Goal: Information Seeking & Learning: Learn about a topic

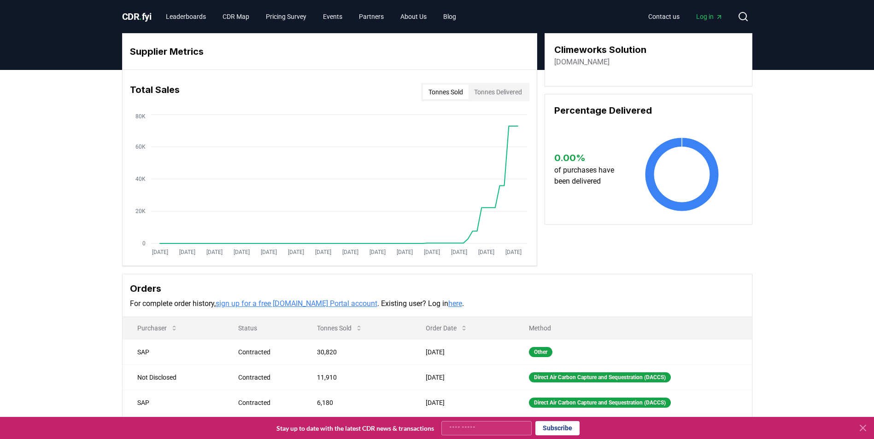
click at [500, 97] on button "Tonnes Delivered" at bounding box center [497, 92] width 59 height 15
click at [203, 17] on link "Leaderboards" at bounding box center [185, 16] width 55 height 17
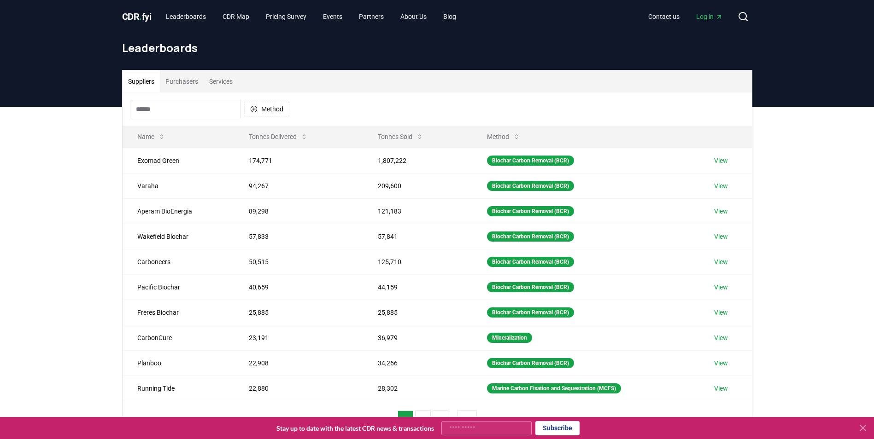
click at [221, 82] on button "Services" at bounding box center [221, 81] width 35 height 22
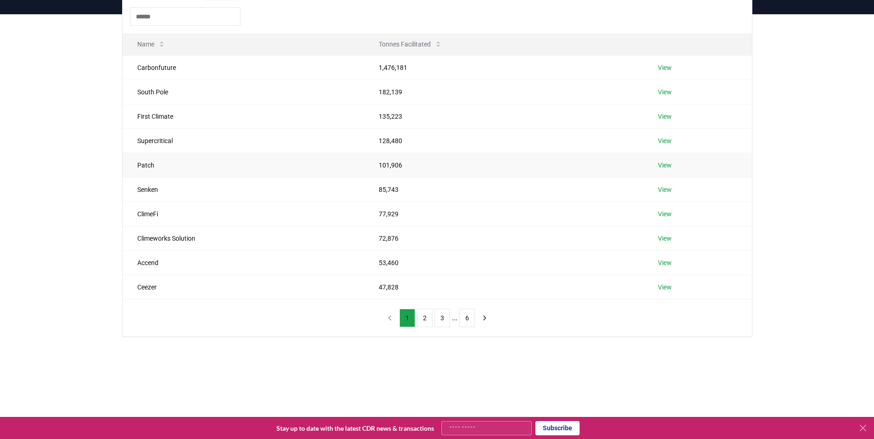
scroll to position [92, 0]
click at [667, 70] on link "View" at bounding box center [665, 68] width 14 height 9
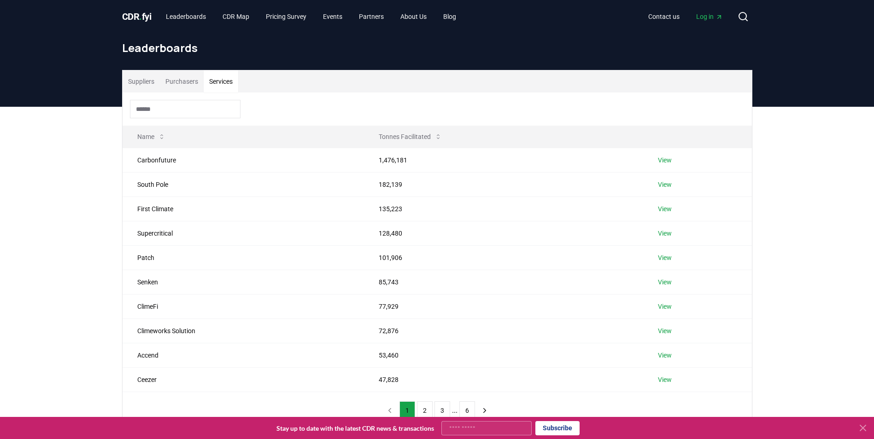
click at [219, 76] on button "Services" at bounding box center [221, 81] width 35 height 22
click at [665, 187] on link "View" at bounding box center [665, 184] width 14 height 9
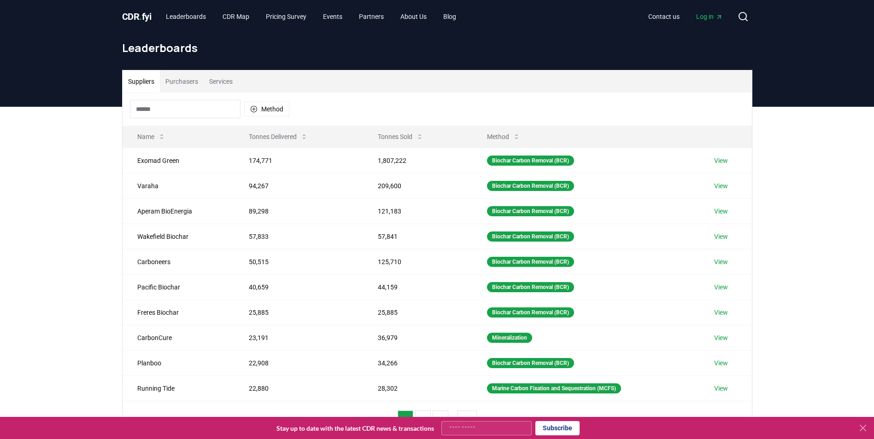
click at [213, 80] on button "Services" at bounding box center [221, 81] width 35 height 22
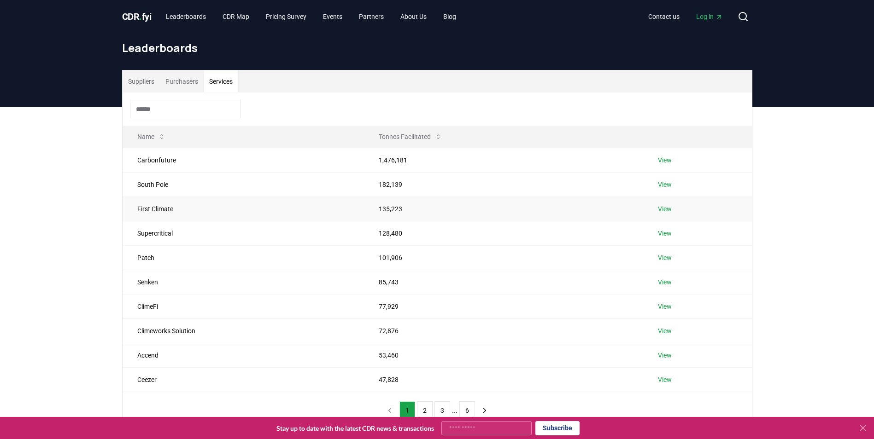
click at [671, 210] on link "View" at bounding box center [665, 208] width 14 height 9
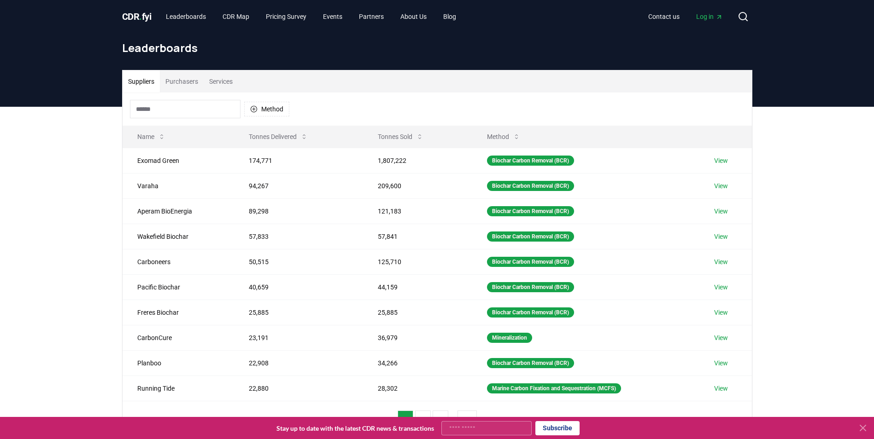
click at [219, 90] on button "Services" at bounding box center [221, 81] width 35 height 22
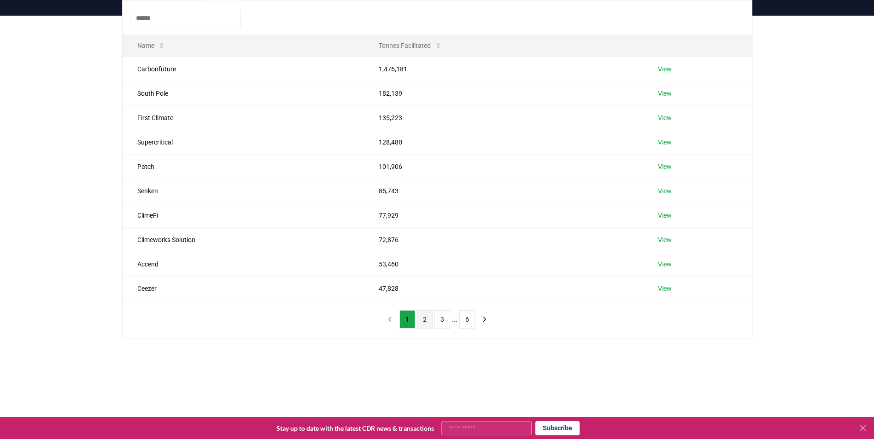
scroll to position [92, 0]
click at [425, 320] on button "2" at bounding box center [425, 319] width 16 height 18
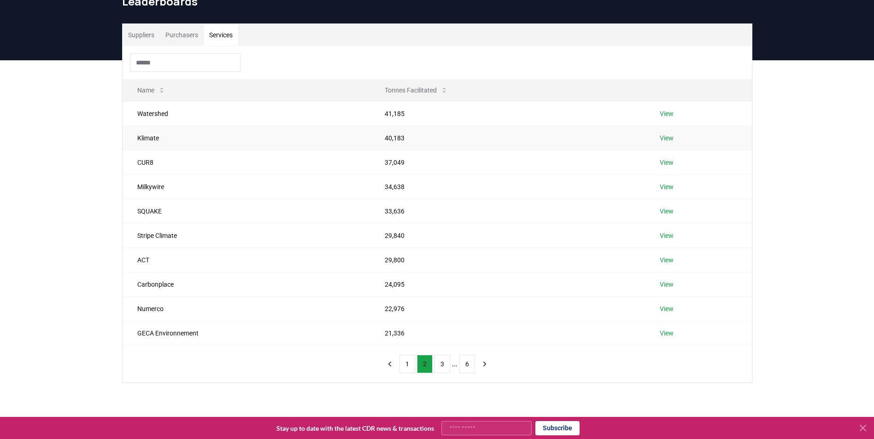
scroll to position [46, 0]
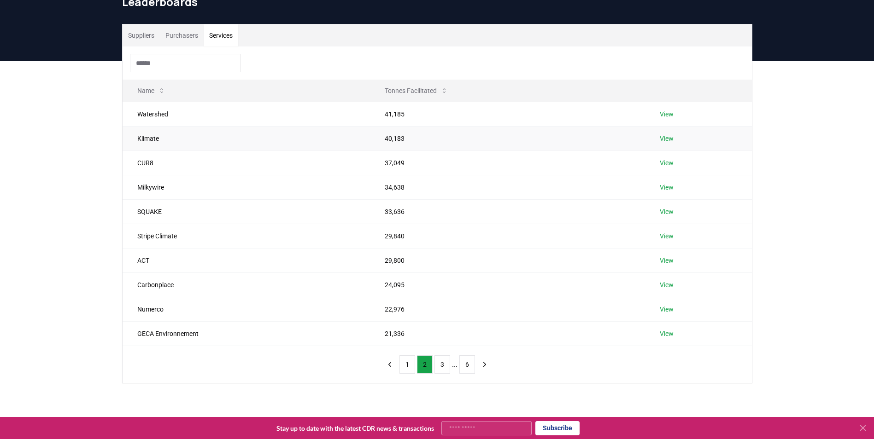
click at [673, 140] on link "View" at bounding box center [667, 138] width 14 height 9
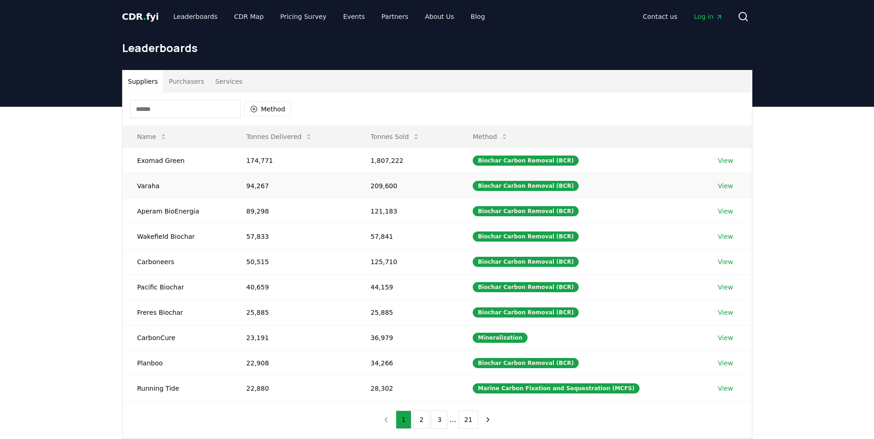
scroll to position [46, 0]
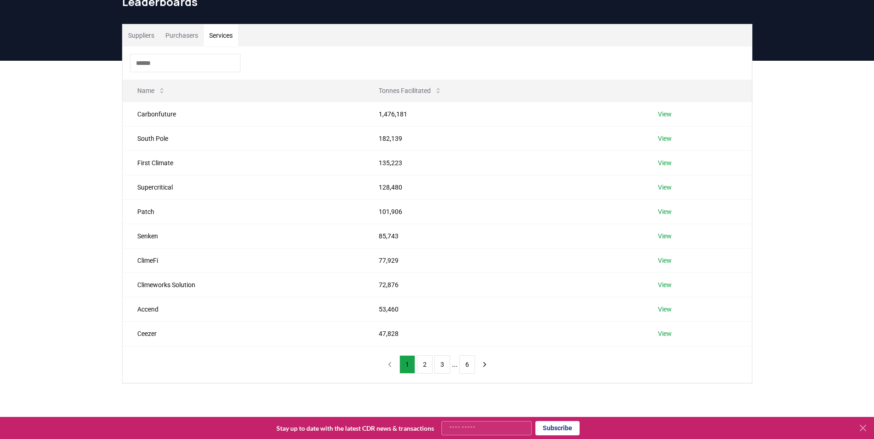
click at [227, 34] on button "Services" at bounding box center [221, 35] width 35 height 22
click at [671, 235] on link "View" at bounding box center [665, 236] width 14 height 9
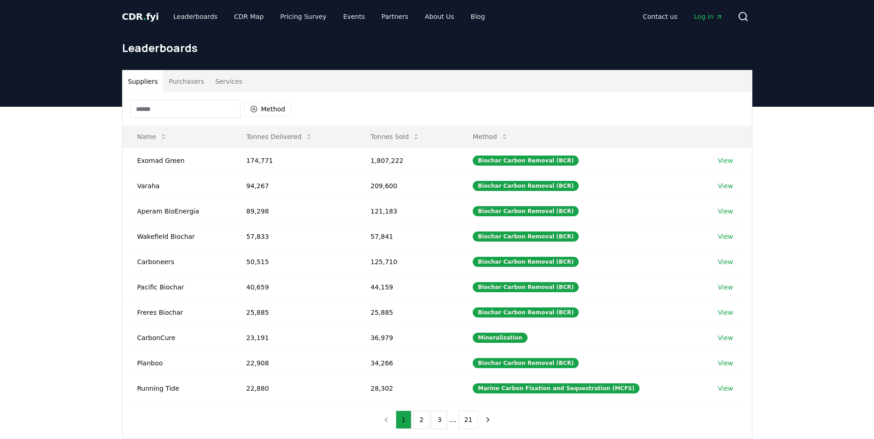
scroll to position [46, 0]
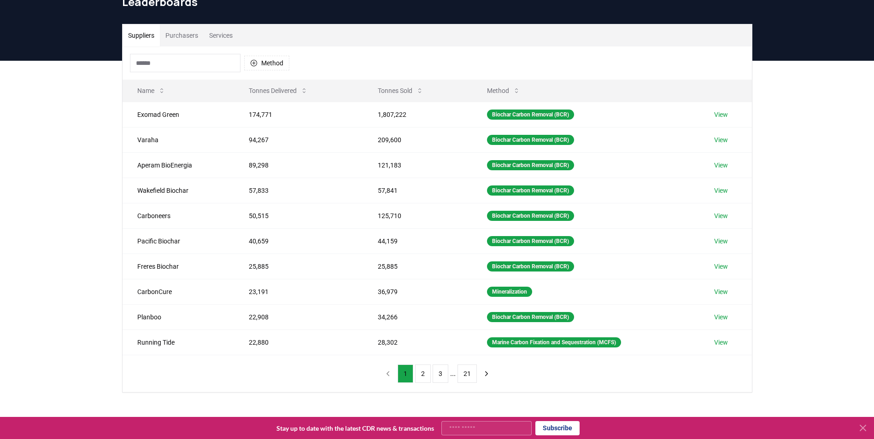
click at [227, 38] on button "Services" at bounding box center [221, 35] width 35 height 22
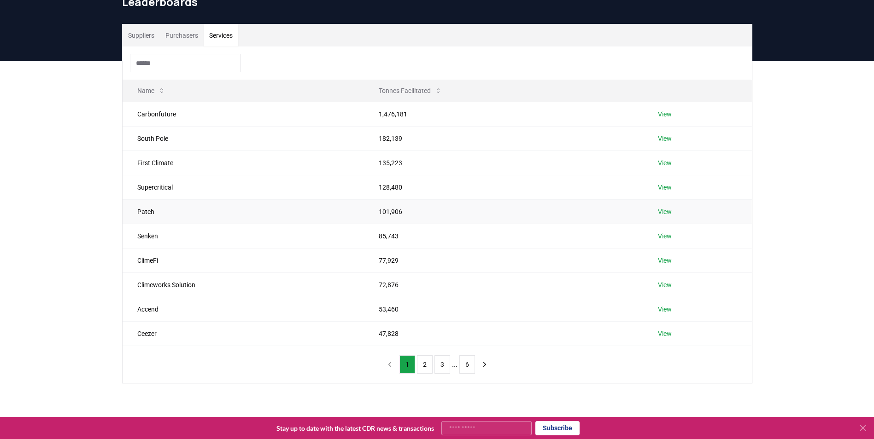
click at [667, 208] on link "View" at bounding box center [665, 211] width 14 height 9
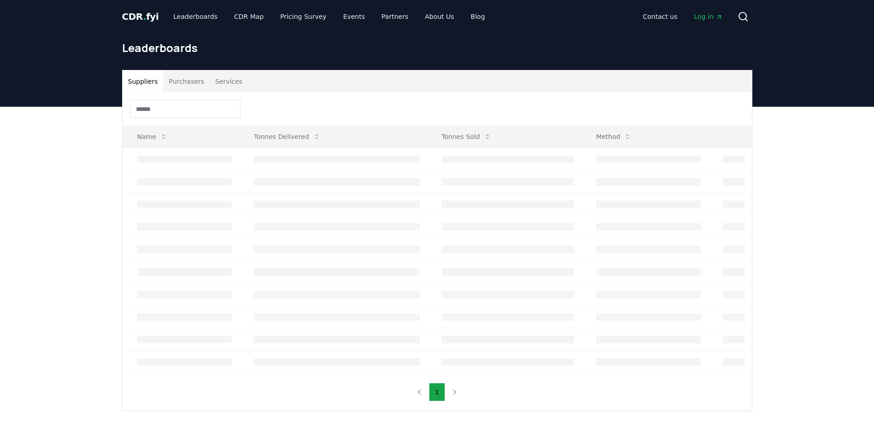
scroll to position [46, 0]
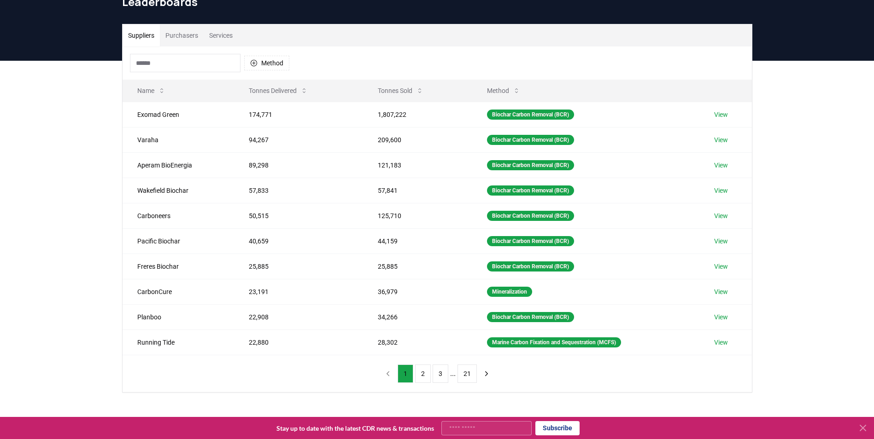
click at [222, 37] on button "Services" at bounding box center [221, 35] width 35 height 22
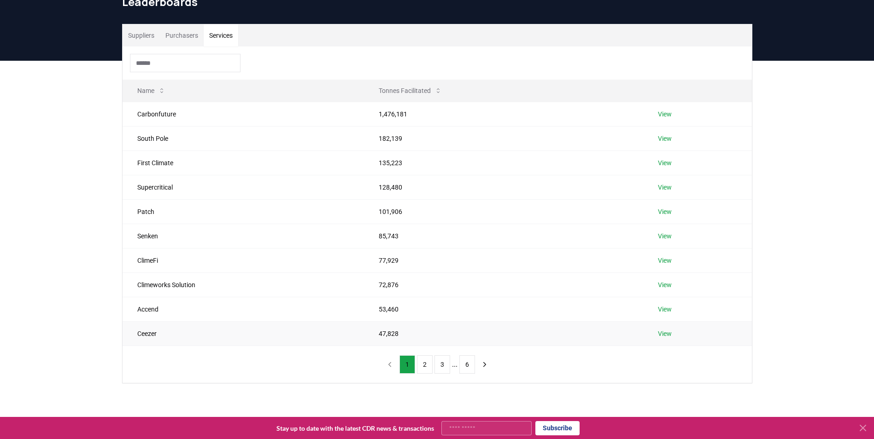
click at [671, 333] on link "View" at bounding box center [665, 333] width 14 height 9
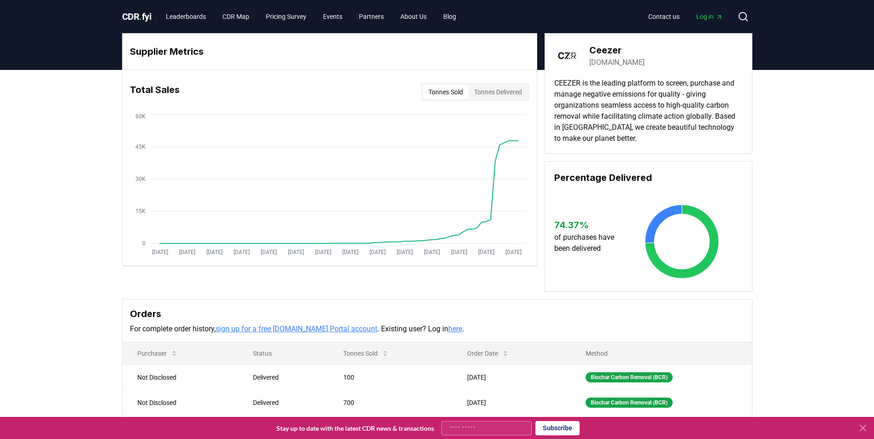
click at [506, 93] on button "Tonnes Delivered" at bounding box center [497, 92] width 59 height 15
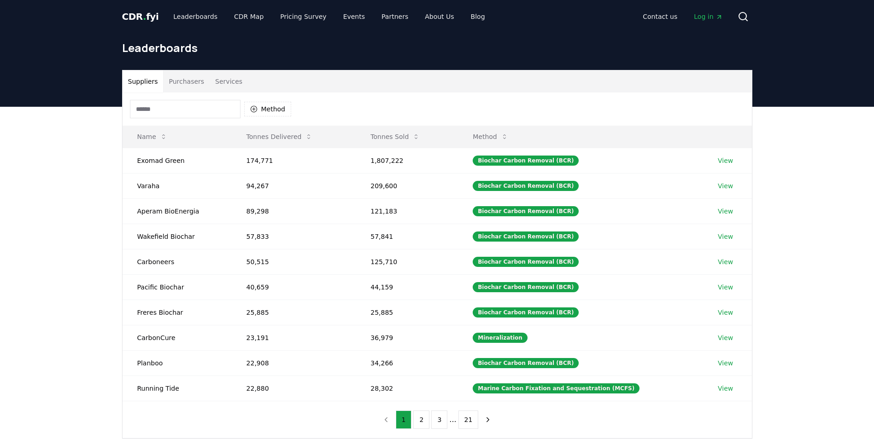
scroll to position [46, 0]
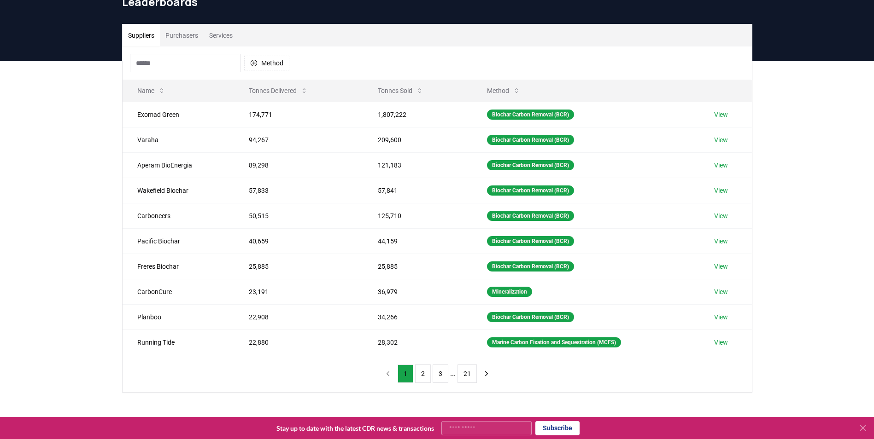
click at [227, 36] on button "Services" at bounding box center [221, 35] width 35 height 22
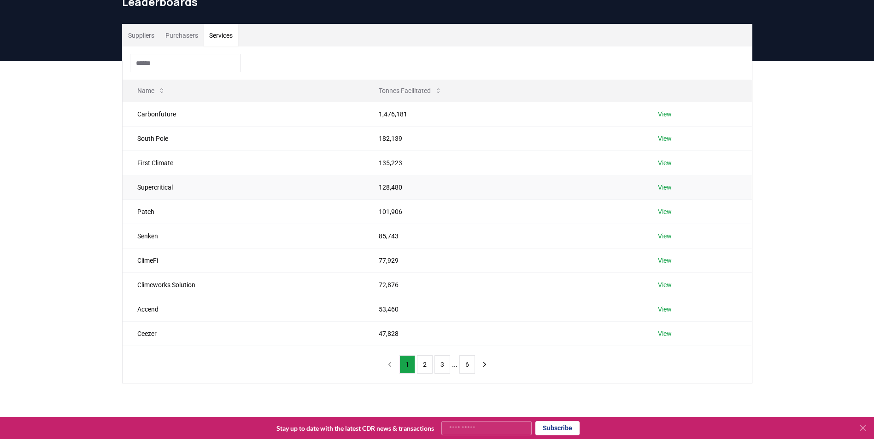
click at [661, 187] on link "View" at bounding box center [665, 187] width 14 height 9
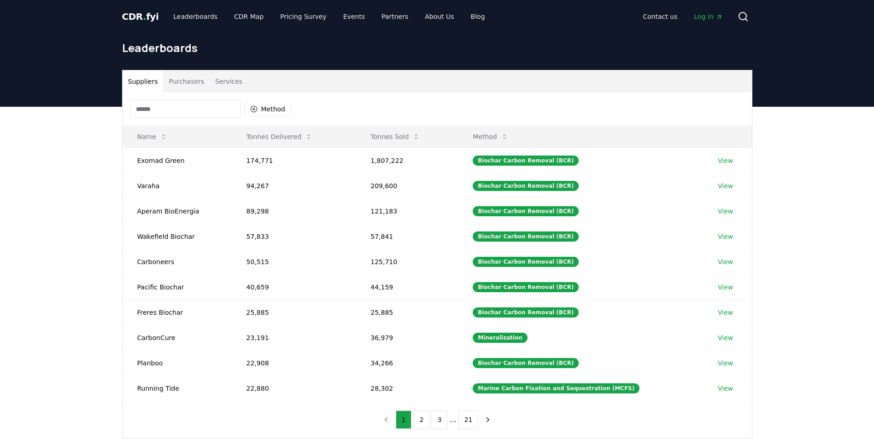
scroll to position [46, 0]
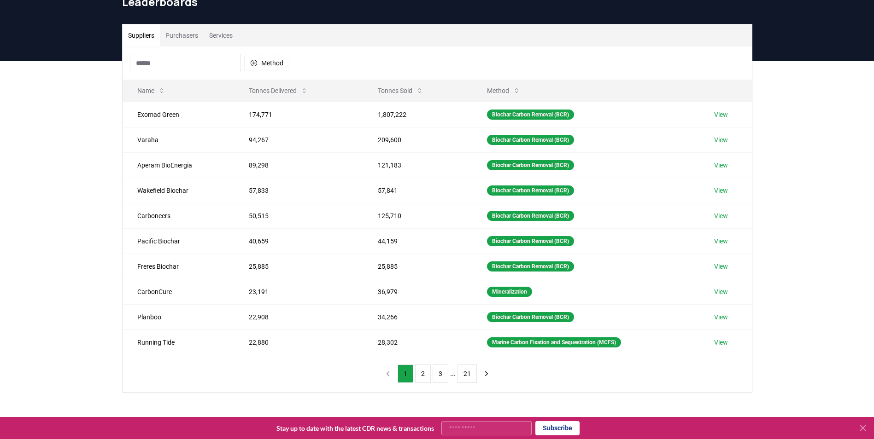
click at [235, 40] on button "Services" at bounding box center [221, 35] width 35 height 22
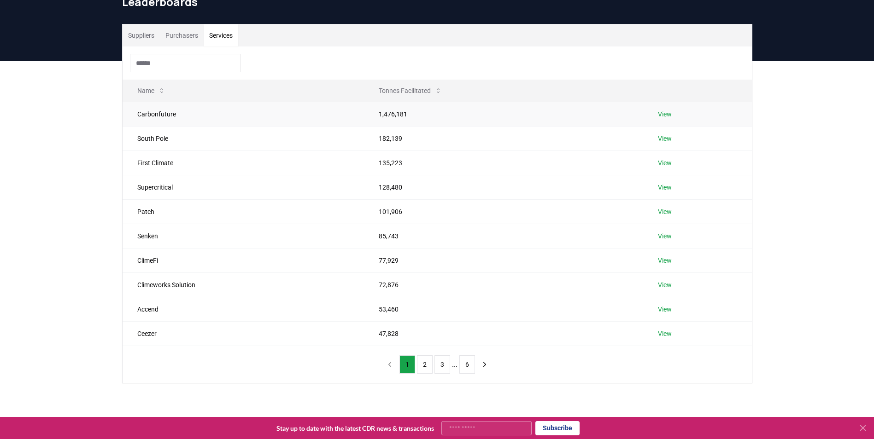
click at [661, 113] on link "View" at bounding box center [665, 114] width 14 height 9
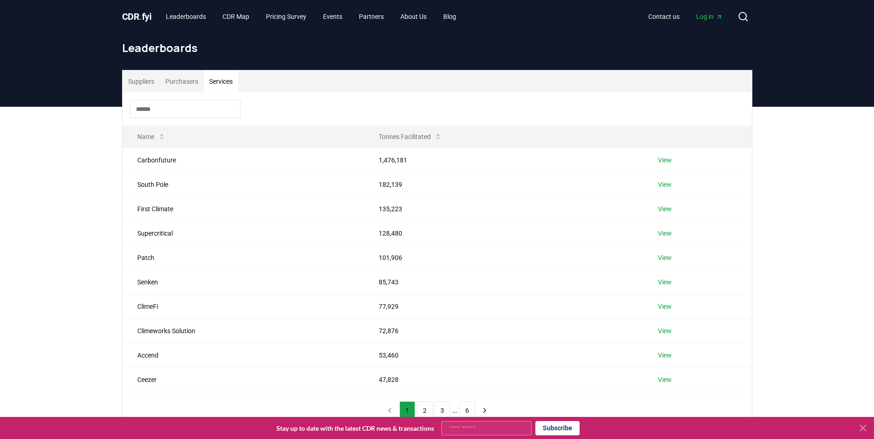
click at [226, 79] on button "Services" at bounding box center [221, 81] width 35 height 22
click at [670, 185] on link "View" at bounding box center [665, 184] width 14 height 9
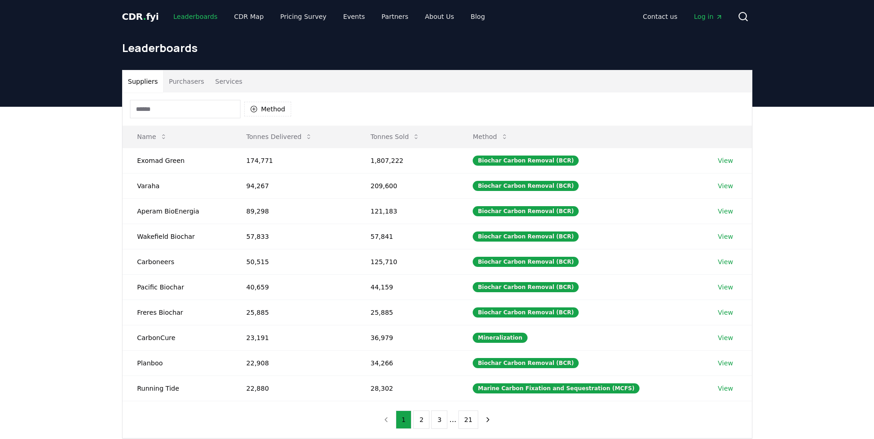
click at [192, 13] on link "Leaderboards" at bounding box center [195, 16] width 59 height 17
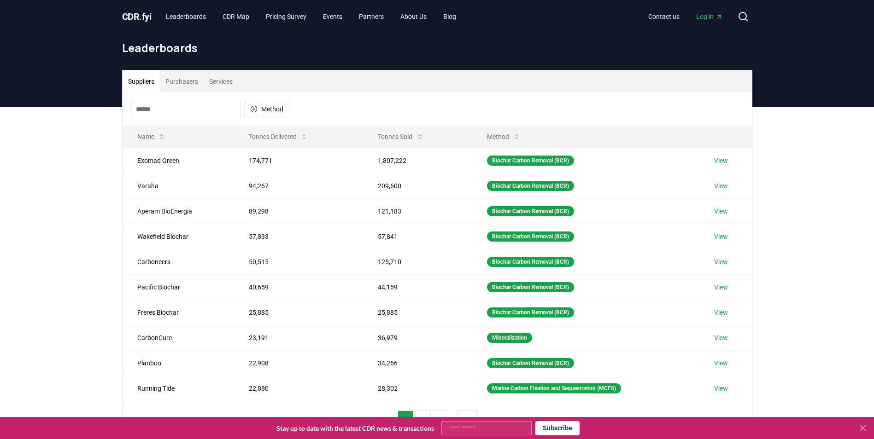
click at [216, 76] on button "Services" at bounding box center [221, 81] width 35 height 22
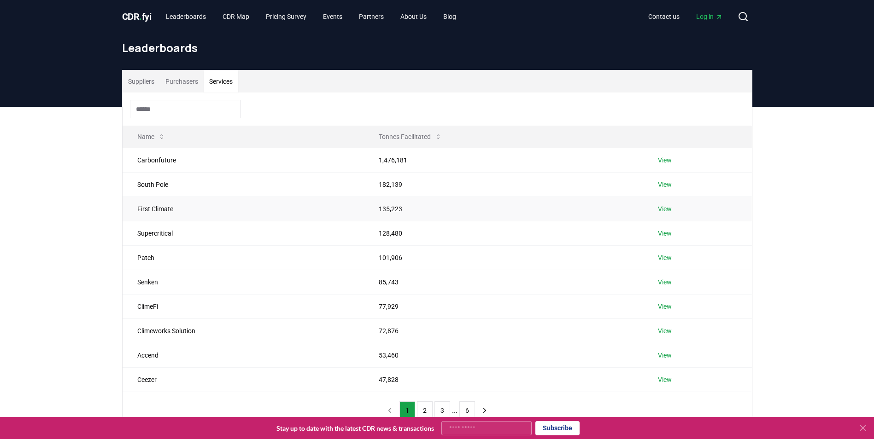
click at [665, 207] on link "View" at bounding box center [665, 208] width 14 height 9
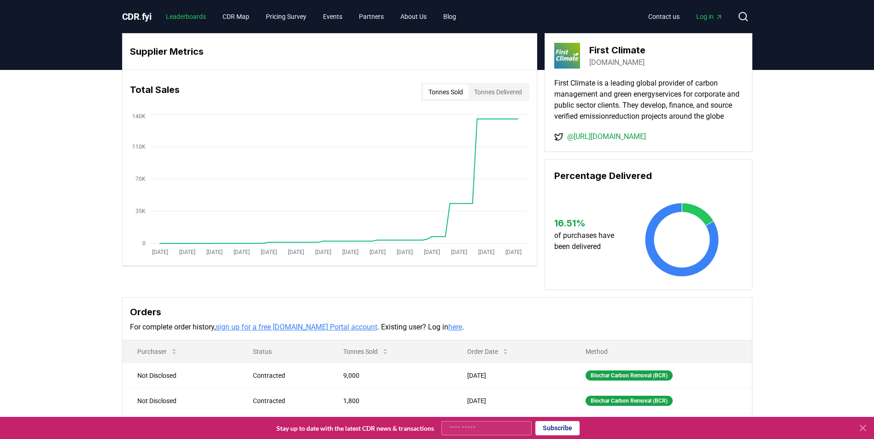
click at [187, 13] on link "Leaderboards" at bounding box center [185, 16] width 55 height 17
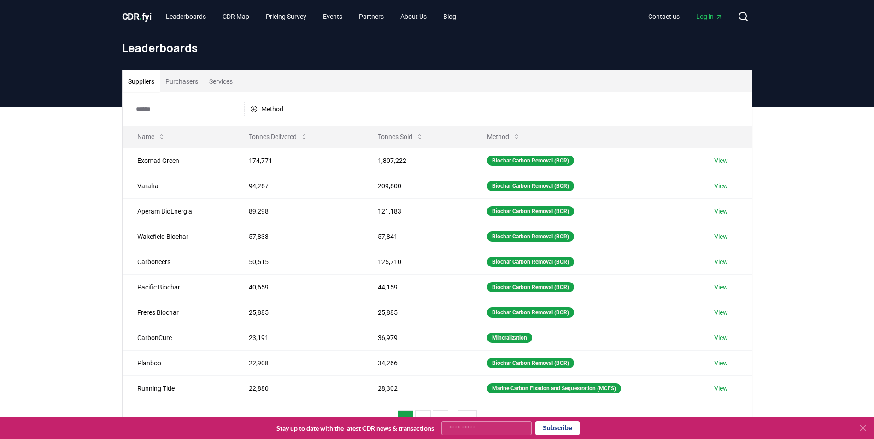
click at [223, 84] on button "Services" at bounding box center [221, 81] width 35 height 22
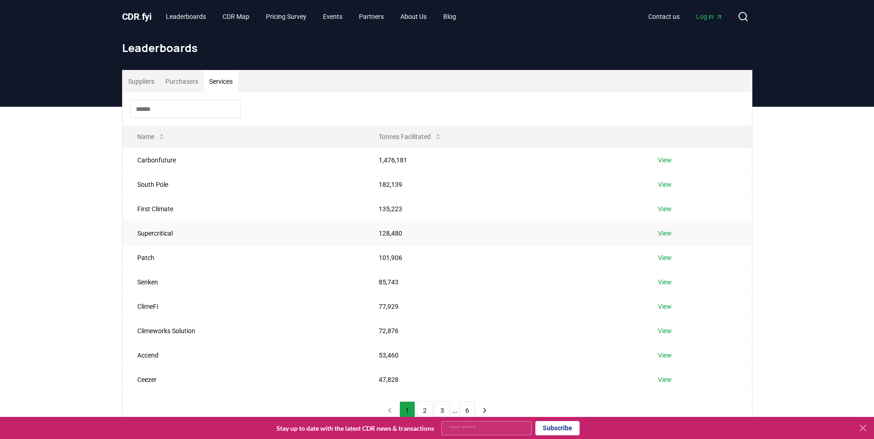
click at [665, 235] on link "View" at bounding box center [665, 233] width 14 height 9
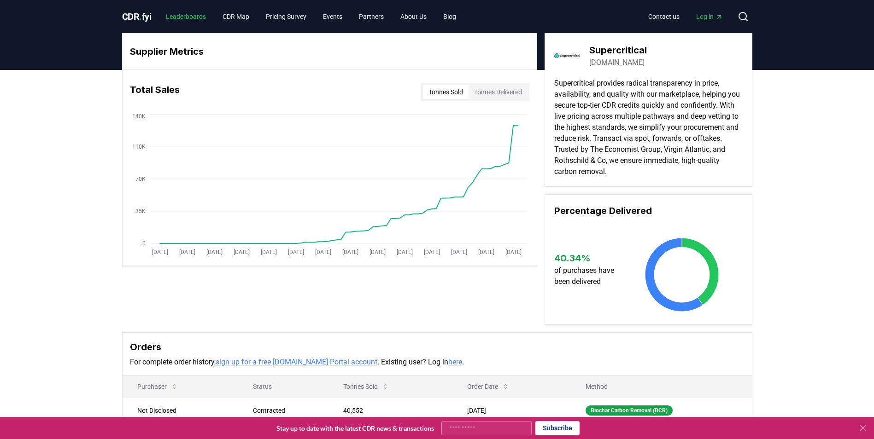
click at [182, 22] on link "Leaderboards" at bounding box center [185, 16] width 55 height 17
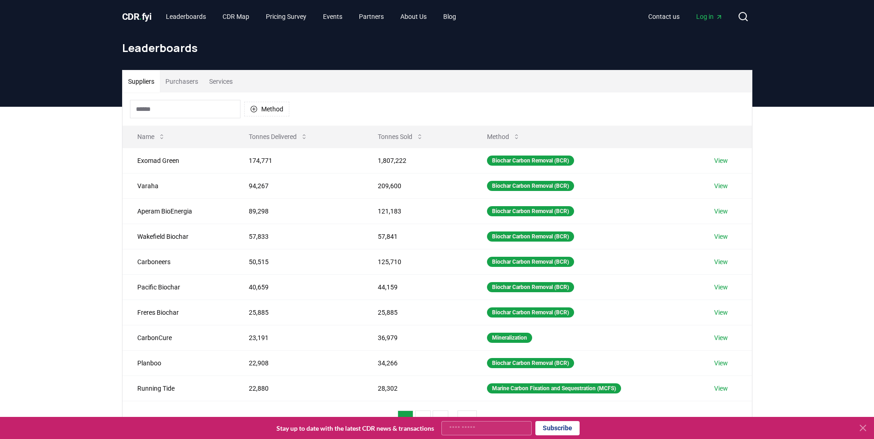
click at [220, 85] on button "Services" at bounding box center [221, 81] width 35 height 22
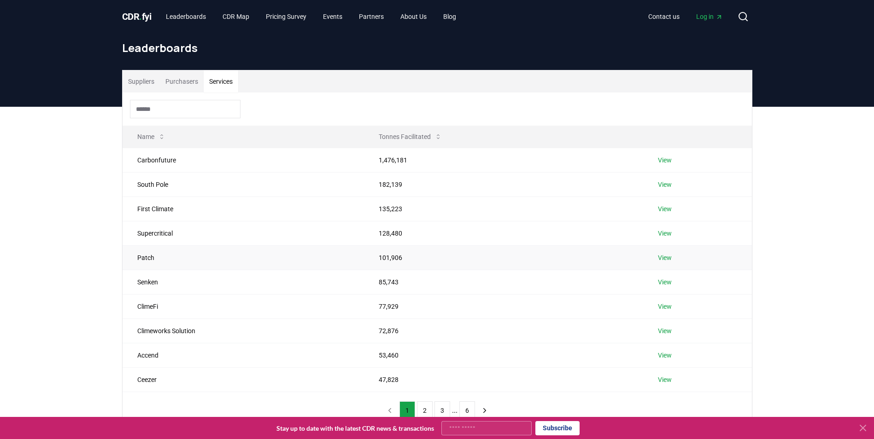
click at [667, 260] on link "View" at bounding box center [665, 257] width 14 height 9
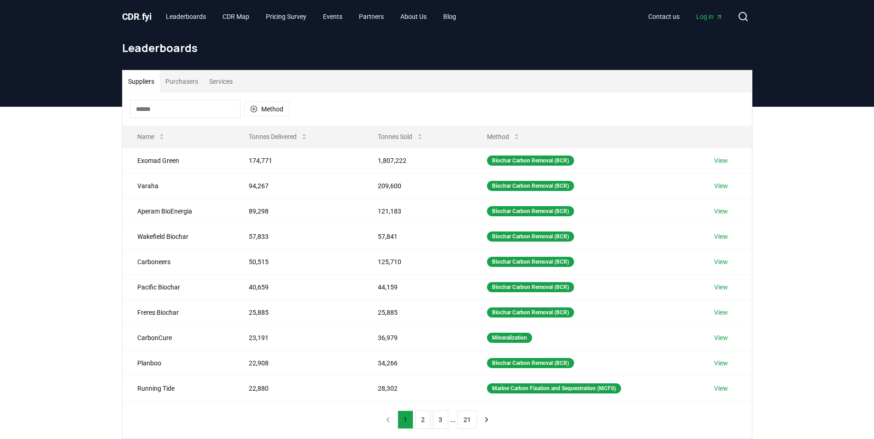
click at [220, 78] on button "Services" at bounding box center [221, 81] width 35 height 22
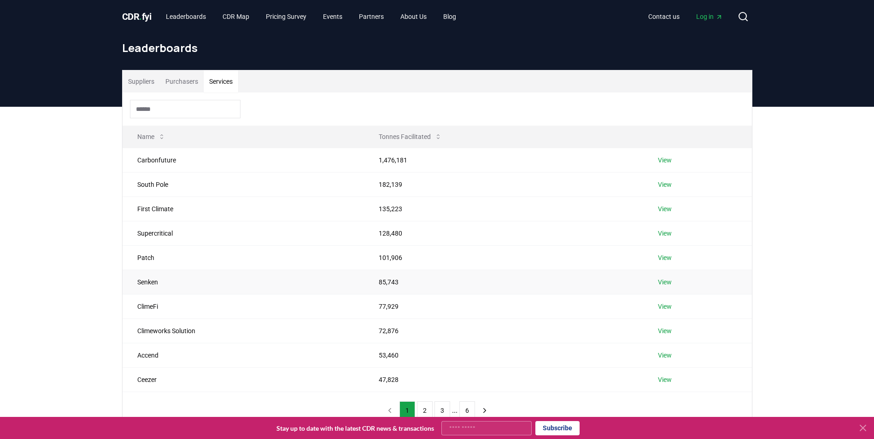
click at [665, 279] on link "View" at bounding box center [665, 282] width 14 height 9
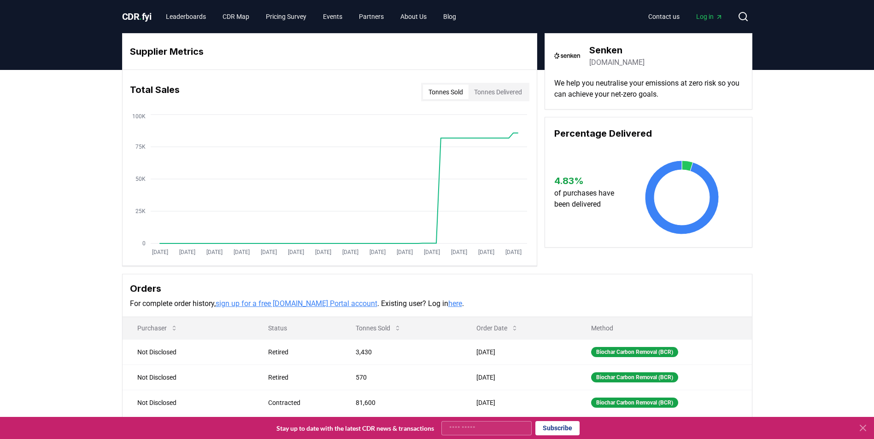
click at [483, 91] on button "Tonnes Delivered" at bounding box center [497, 92] width 59 height 15
click at [441, 94] on button "Tonnes Sold" at bounding box center [446, 92] width 46 height 15
click at [501, 92] on button "Tonnes Delivered" at bounding box center [497, 92] width 59 height 15
click at [187, 18] on link "Leaderboards" at bounding box center [185, 16] width 55 height 17
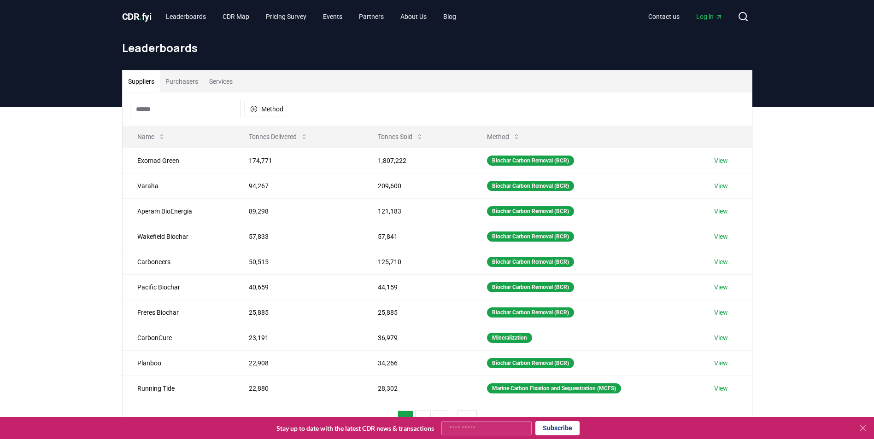
click at [222, 77] on button "Services" at bounding box center [221, 81] width 35 height 22
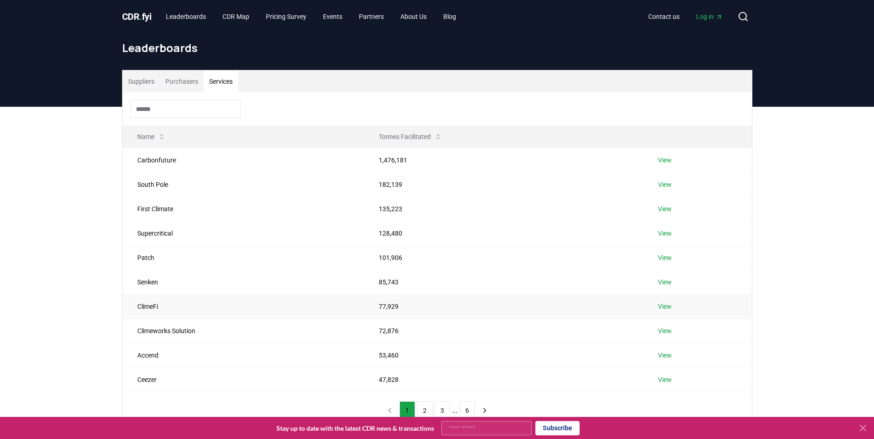
click at [665, 305] on link "View" at bounding box center [665, 306] width 14 height 9
click at [221, 87] on button "Services" at bounding box center [221, 81] width 35 height 22
click at [666, 329] on link "View" at bounding box center [665, 331] width 14 height 9
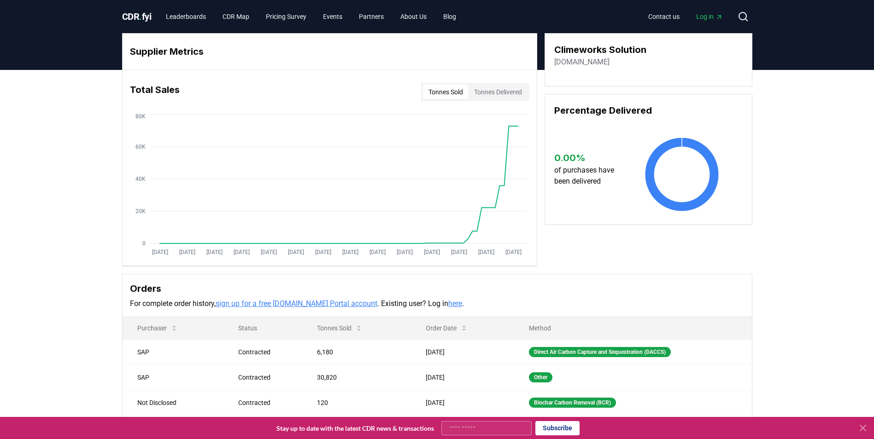
click at [506, 90] on button "Tonnes Delivered" at bounding box center [497, 92] width 59 height 15
click at [444, 91] on button "Tonnes Sold" at bounding box center [446, 92] width 46 height 15
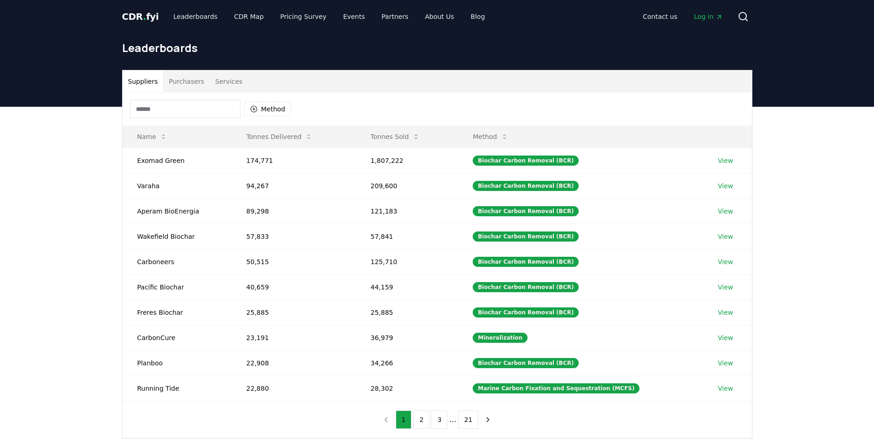
click at [223, 71] on button "Services" at bounding box center [229, 81] width 38 height 22
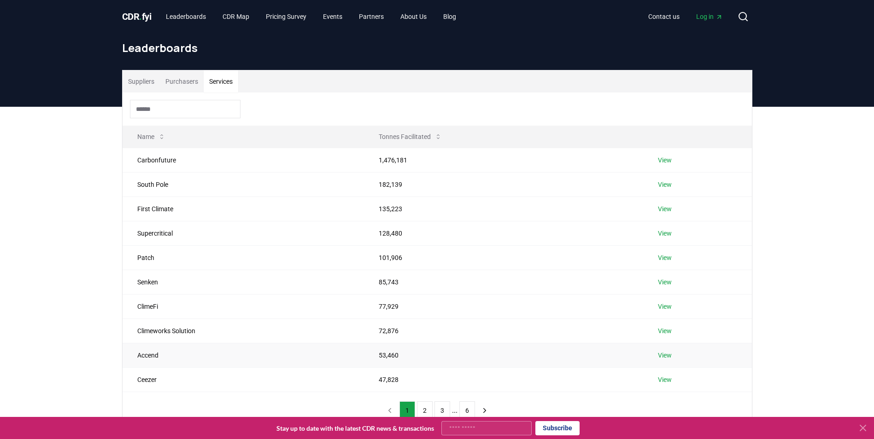
click at [669, 360] on td "View" at bounding box center [697, 355] width 108 height 24
click at [667, 356] on link "View" at bounding box center [665, 355] width 14 height 9
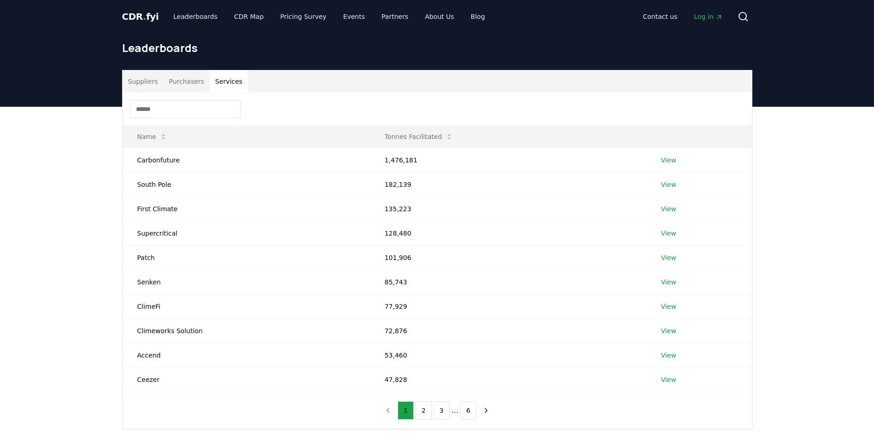
click at [235, 81] on button "Services" at bounding box center [229, 81] width 38 height 22
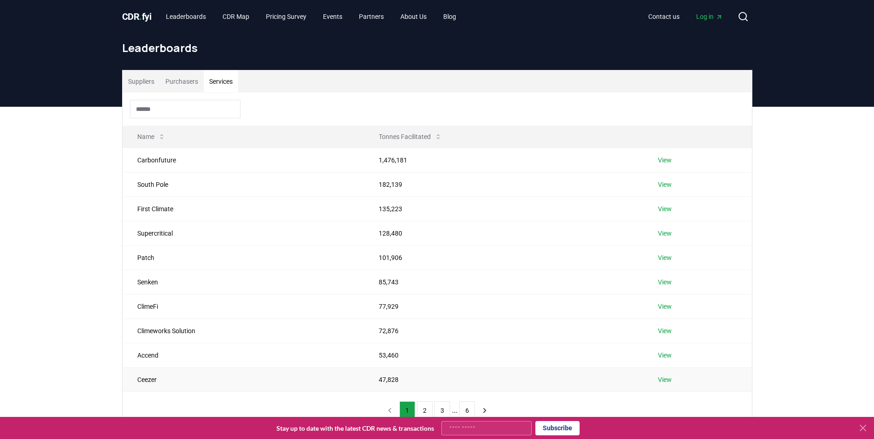
click at [654, 380] on td "View" at bounding box center [697, 380] width 108 height 24
click at [656, 379] on td "View" at bounding box center [697, 380] width 108 height 24
click at [667, 378] on link "View" at bounding box center [665, 379] width 14 height 9
click at [228, 80] on button "Services" at bounding box center [221, 81] width 35 height 22
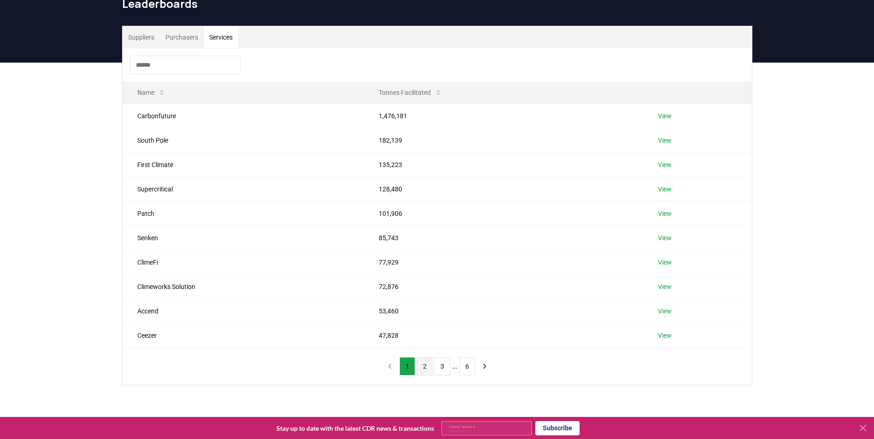
click at [425, 370] on button "2" at bounding box center [425, 366] width 16 height 18
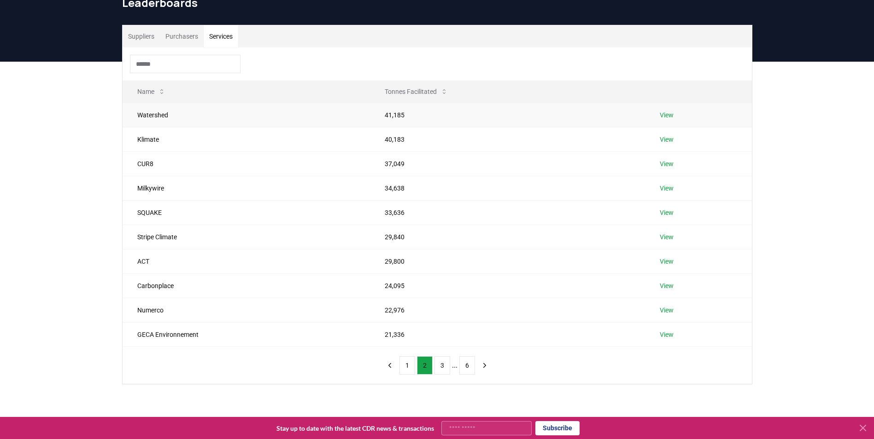
click at [665, 117] on link "View" at bounding box center [667, 115] width 14 height 9
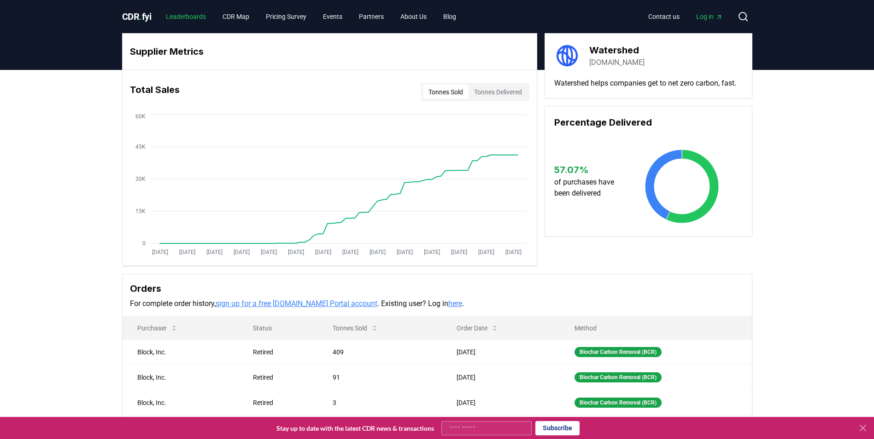
click at [184, 13] on link "Leaderboards" at bounding box center [185, 16] width 55 height 17
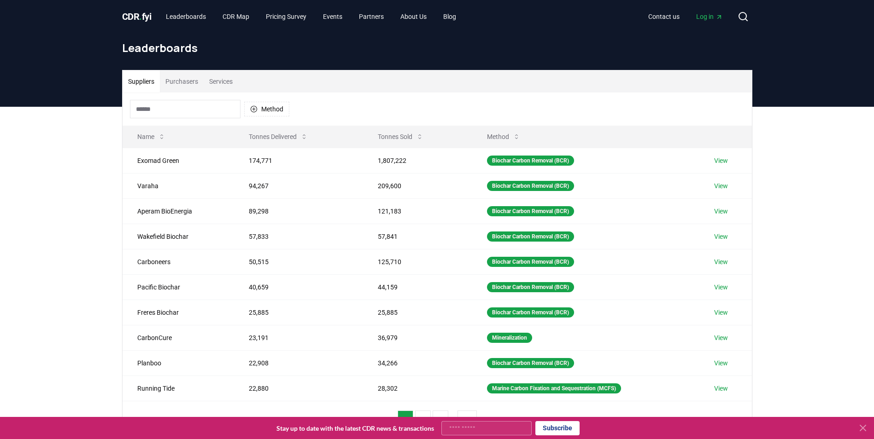
click at [227, 87] on button "Services" at bounding box center [221, 81] width 35 height 22
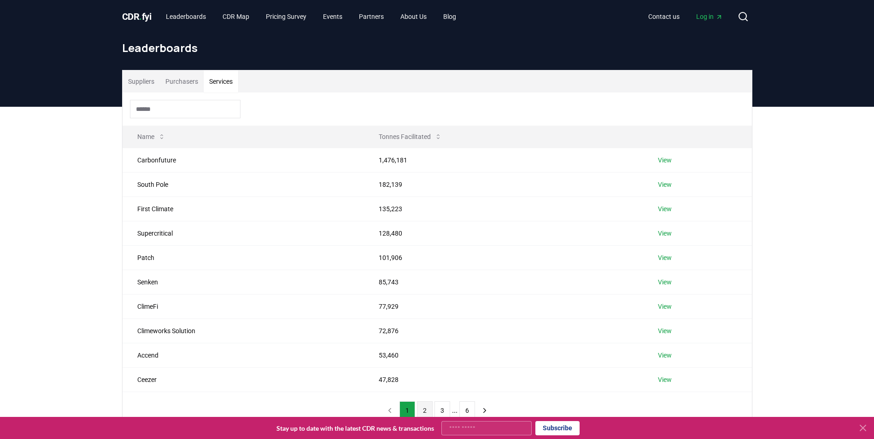
click at [424, 407] on button "2" at bounding box center [425, 411] width 16 height 18
click at [668, 183] on link "View" at bounding box center [667, 184] width 14 height 9
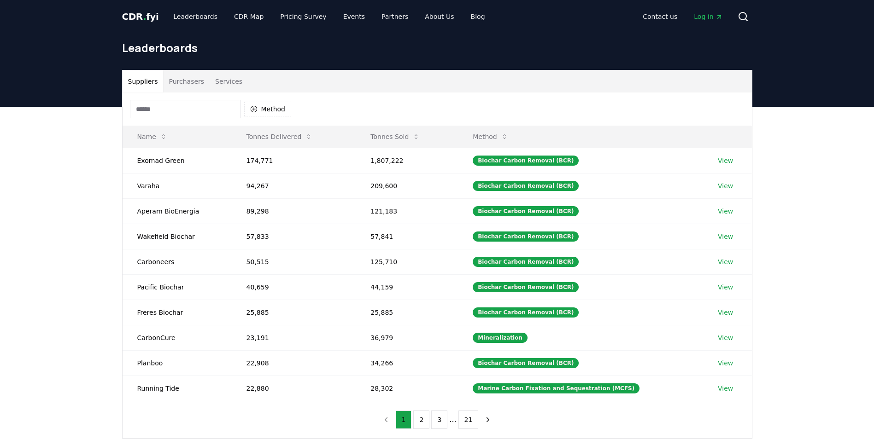
click at [217, 83] on button "Services" at bounding box center [229, 81] width 38 height 22
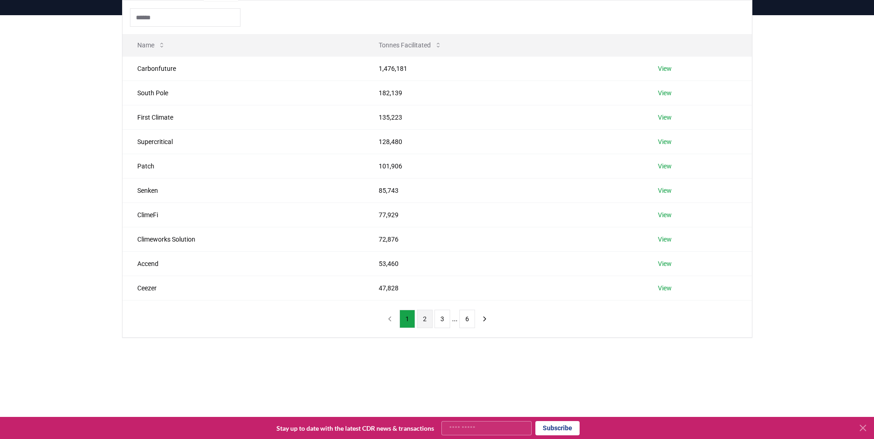
click at [424, 315] on button "2" at bounding box center [425, 319] width 16 height 18
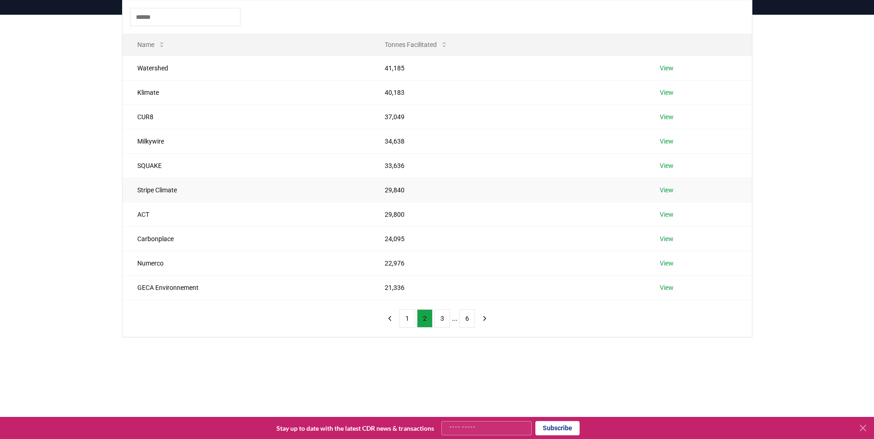
click at [667, 192] on link "View" at bounding box center [667, 190] width 14 height 9
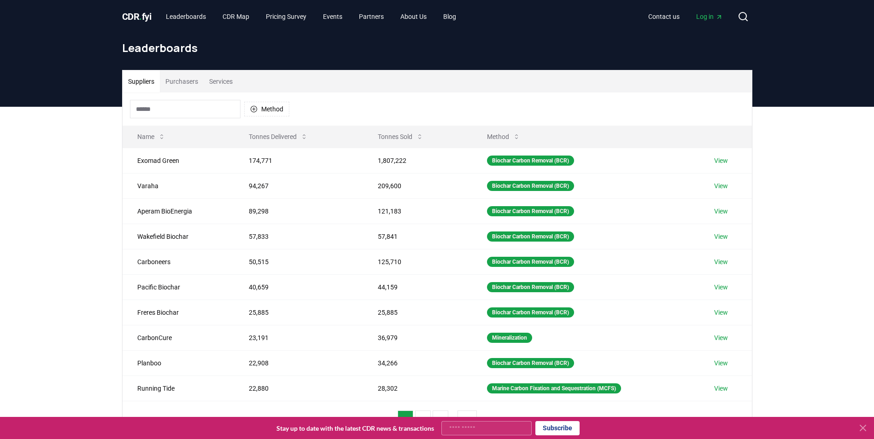
click at [219, 91] on button "Services" at bounding box center [221, 81] width 35 height 22
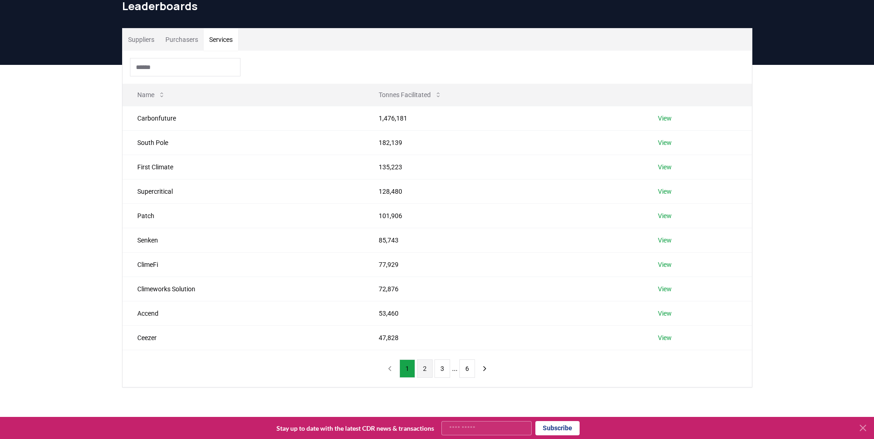
click at [421, 383] on div "1 2 3 ... 6" at bounding box center [437, 368] width 129 height 37
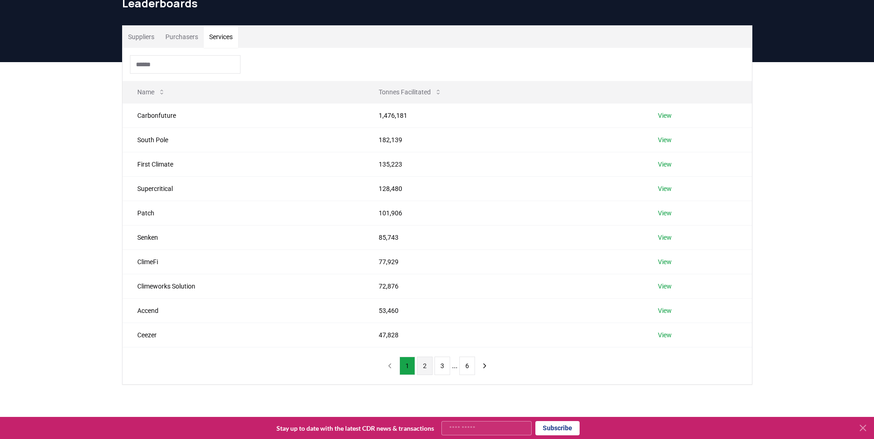
click at [427, 371] on button "2" at bounding box center [425, 366] width 16 height 18
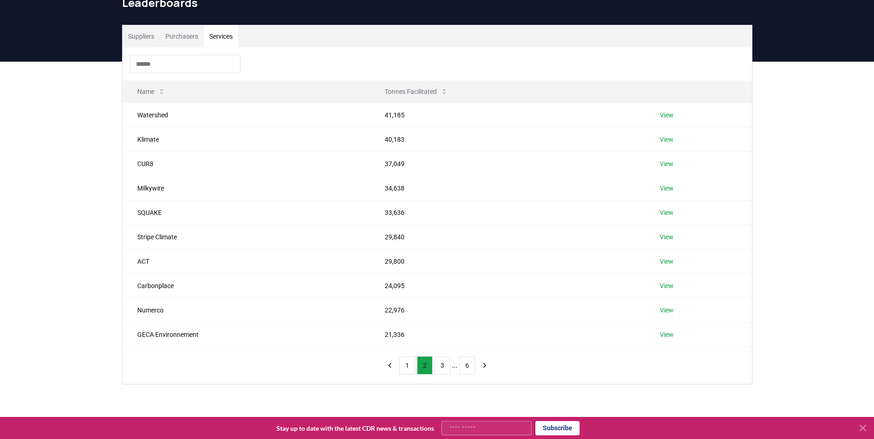
scroll to position [46, 0]
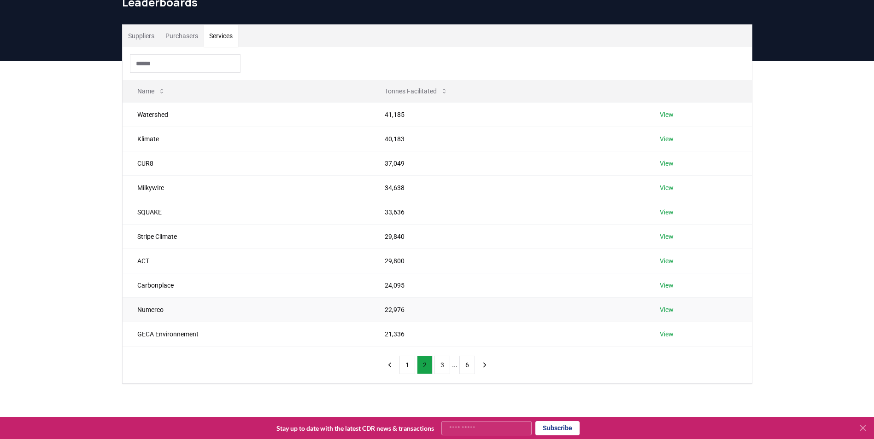
click at [664, 309] on link "View" at bounding box center [667, 309] width 14 height 9
